Goal: Task Accomplishment & Management: Use online tool/utility

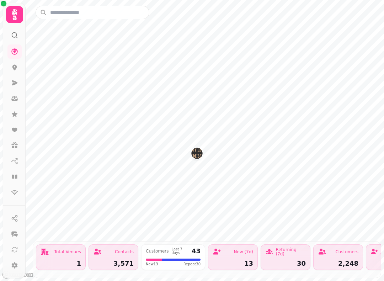
click at [21, 176] on link at bounding box center [14, 177] width 14 height 14
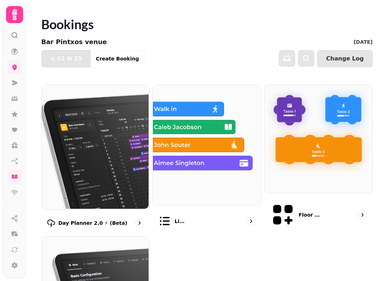
click at [105, 163] on img at bounding box center [95, 146] width 108 height 125
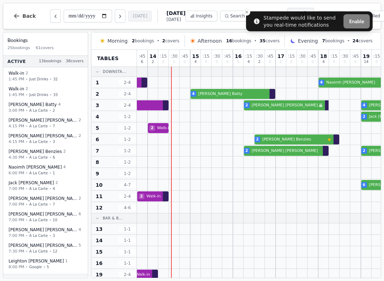
scroll to position [0, 116]
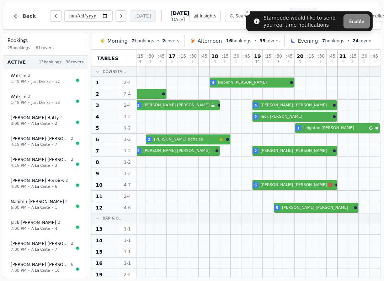
scroll to position [0, 226]
select select "****"
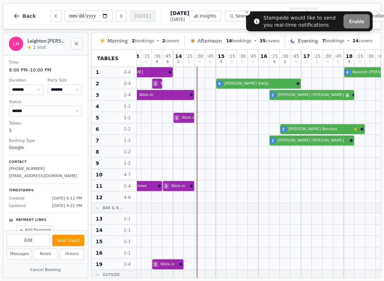
scroll to position [10, 92]
click at [278, 87] on div "3 Walk-in 2 Walk-in 4 Carolyne Batty" at bounding box center [306, 83] width 523 height 11
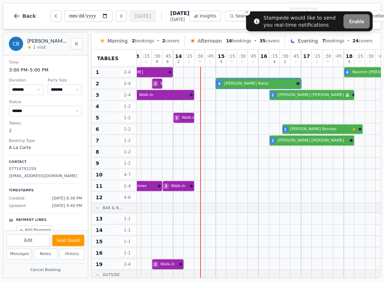
click at [333, 133] on div "2 Steve Benzies Customer has left a review" at bounding box center [306, 128] width 523 height 11
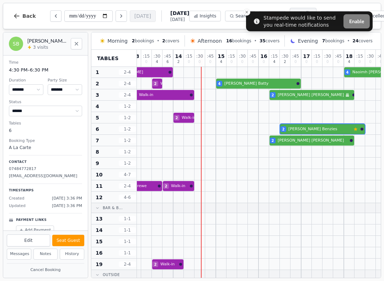
click at [294, 77] on div at bounding box center [296, 72] width 11 height 11
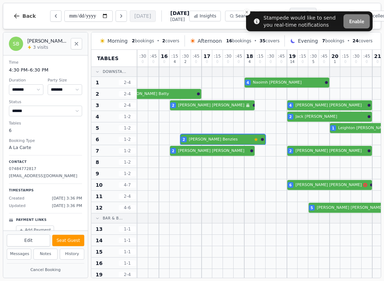
scroll to position [0, 192]
